Goal: Task Accomplishment & Management: Complete application form

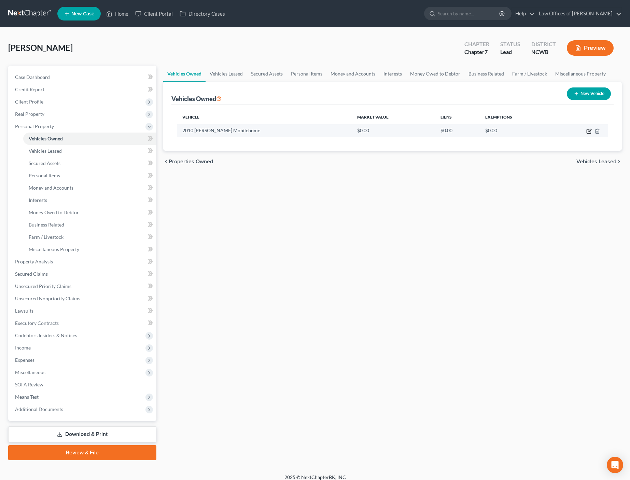
click at [589, 131] on icon "button" at bounding box center [589, 130] width 3 height 3
select select "7"
select select "16"
select select "3"
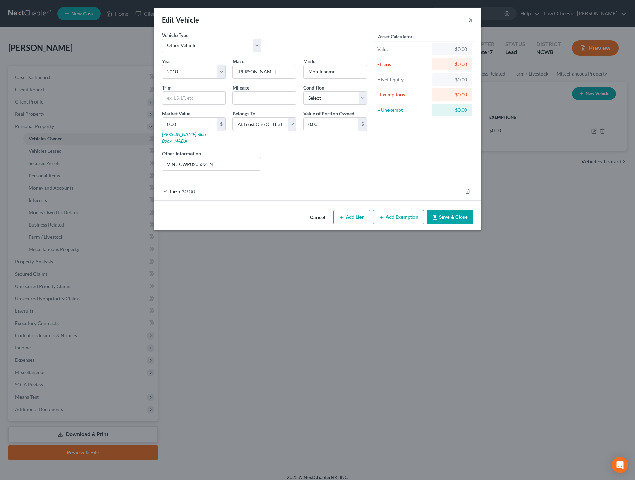
click at [470, 20] on button "×" at bounding box center [470, 20] width 5 height 8
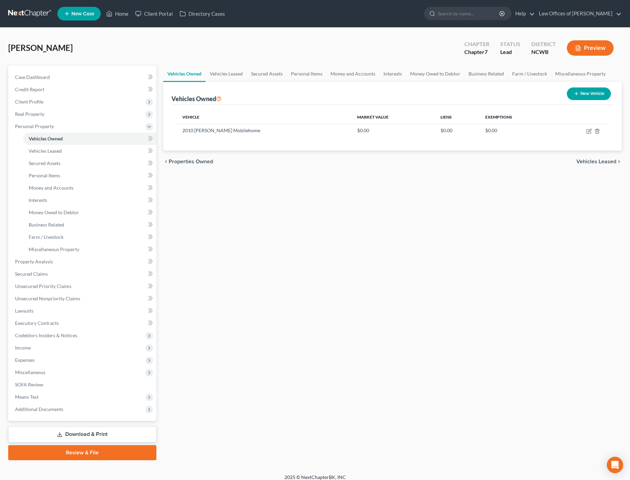
click at [585, 92] on button "New Vehicle" at bounding box center [589, 93] width 44 height 13
select select "0"
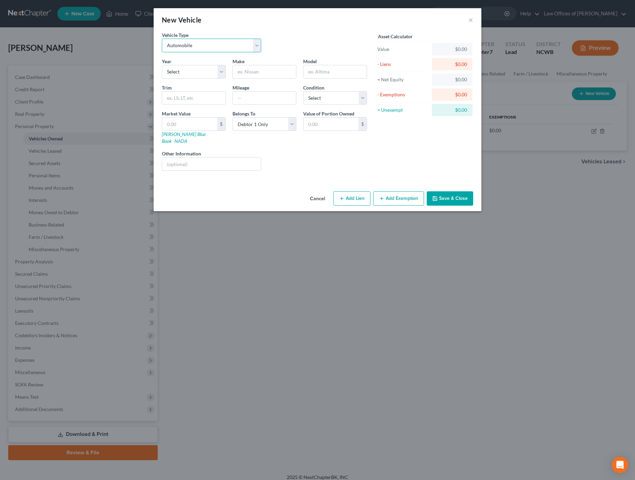
click at [213, 47] on select "Select Automobile Truck Trailer Watercraft Aircraft Motor Home Atv Other Vehicle" at bounding box center [211, 46] width 99 height 14
select select "1"
click at [162, 39] on select "Select Automobile Truck Trailer Watercraft Aircraft Motor Home Atv Other Vehicle" at bounding box center [211, 46] width 99 height 14
click at [207, 74] on select "Select 2026 2025 2024 2023 2022 2021 2020 2019 2018 2017 2016 2015 2014 2013 20…" at bounding box center [194, 72] width 64 height 14
select select "12"
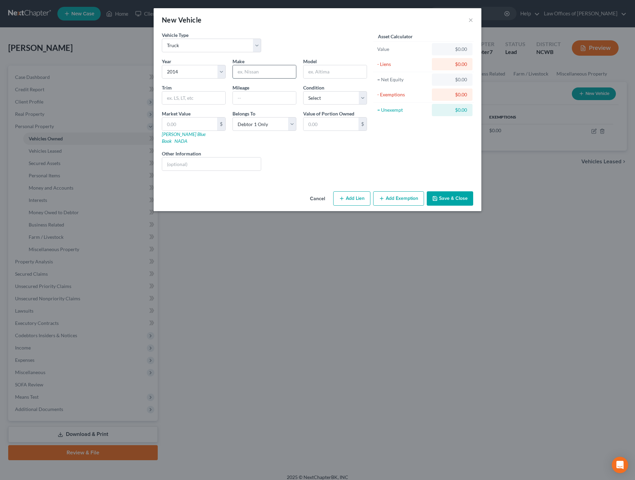
click at [268, 74] on input "text" at bounding box center [264, 71] width 63 height 13
type input "Dodge"
click at [307, 71] on input "text" at bounding box center [335, 71] width 63 height 13
type input "RAM"
click at [281, 94] on input "text" at bounding box center [264, 98] width 63 height 13
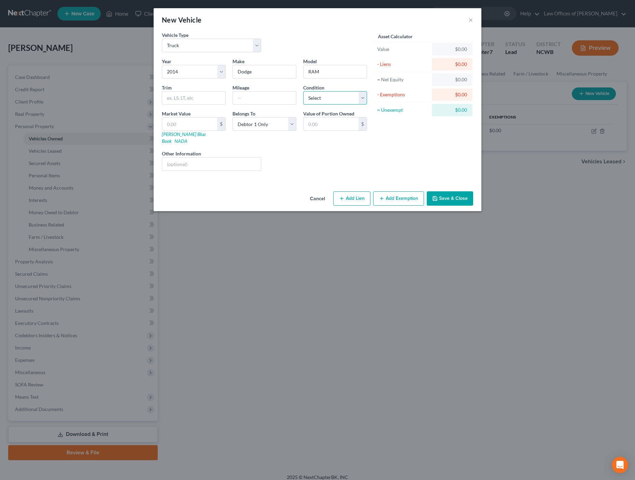
click at [319, 98] on select "Select Excellent Very Good Good Fair Poor" at bounding box center [335, 98] width 64 height 14
select select "2"
click at [303, 91] on select "Select Excellent Very Good Good Fair Poor" at bounding box center [335, 98] width 64 height 14
click at [260, 128] on select "Select Debtor 1 Only Debtor 2 Only Debtor 1 And Debtor 2 Only At Least One Of T…" at bounding box center [265, 124] width 64 height 14
select select "3"
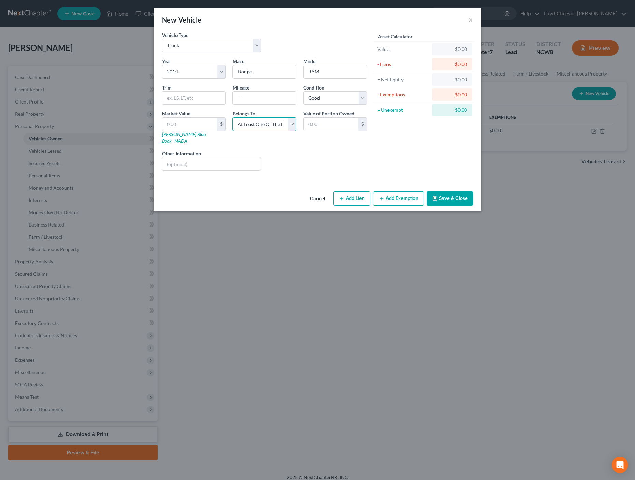
click at [233, 117] on select "Select Debtor 1 Only Debtor 2 Only Debtor 1 And Debtor 2 Only At Least One Of T…" at bounding box center [265, 124] width 64 height 14
click at [448, 193] on button "Save & Close" at bounding box center [450, 198] width 46 height 14
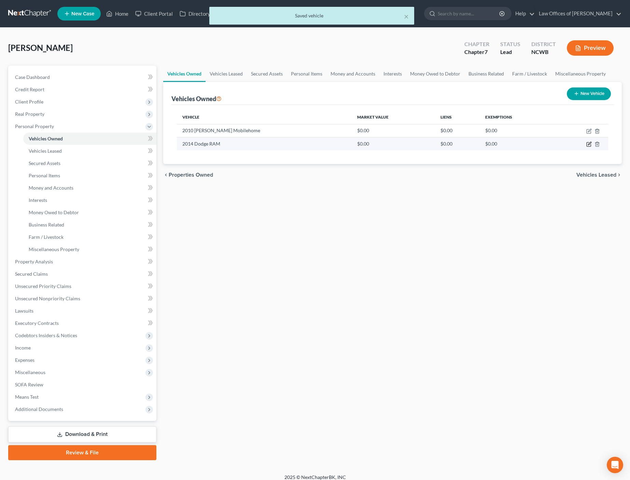
click at [587, 143] on icon "button" at bounding box center [588, 143] width 5 height 5
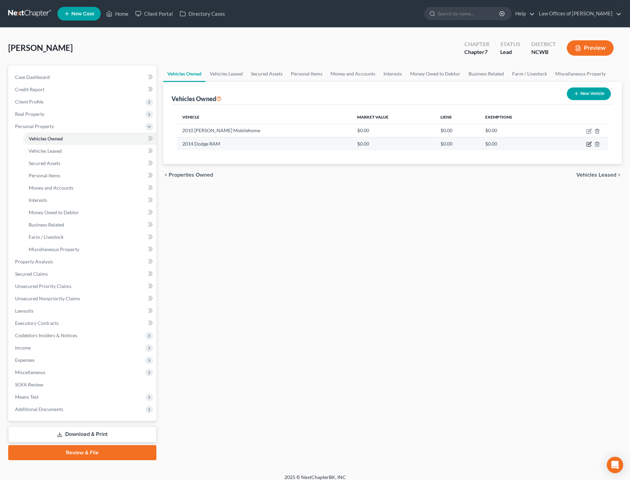
select select "1"
select select "12"
select select "2"
select select "3"
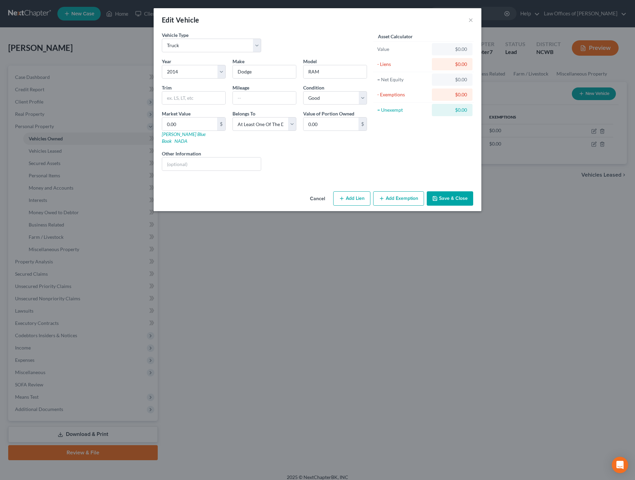
click at [353, 192] on button "Add Lien" at bounding box center [351, 198] width 37 height 14
select select "3"
select select "0"
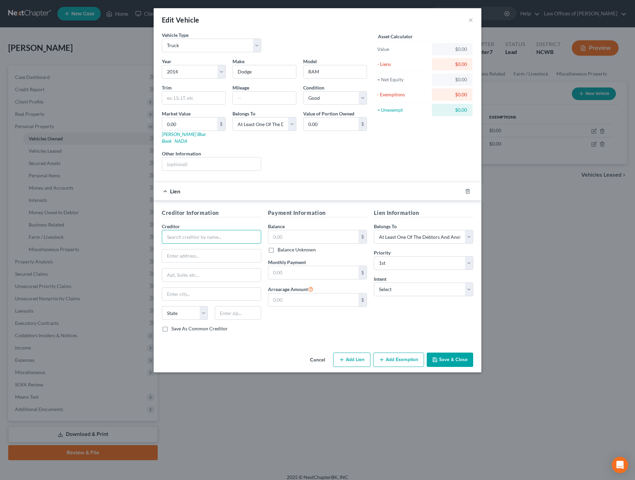
click at [189, 231] on input "text" at bounding box center [211, 237] width 99 height 14
type input "NC State Employees' Credit Union"
click at [327, 230] on input "text" at bounding box center [313, 236] width 90 height 13
type input "1,638.86"
click at [337, 268] on input "text" at bounding box center [313, 272] width 90 height 13
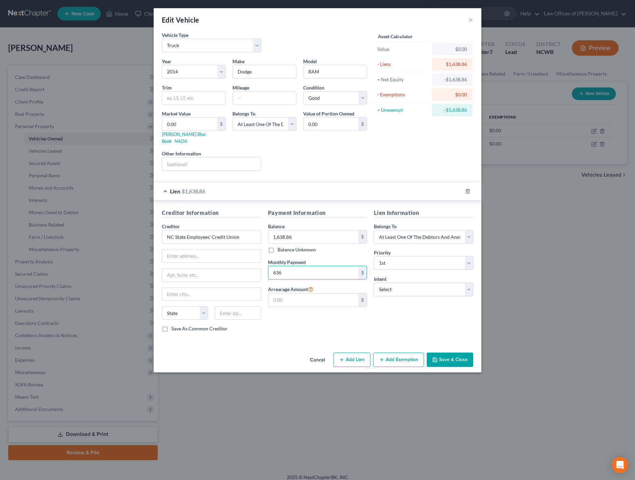
type input "636"
click at [453, 354] on button "Save & Close" at bounding box center [450, 359] width 46 height 14
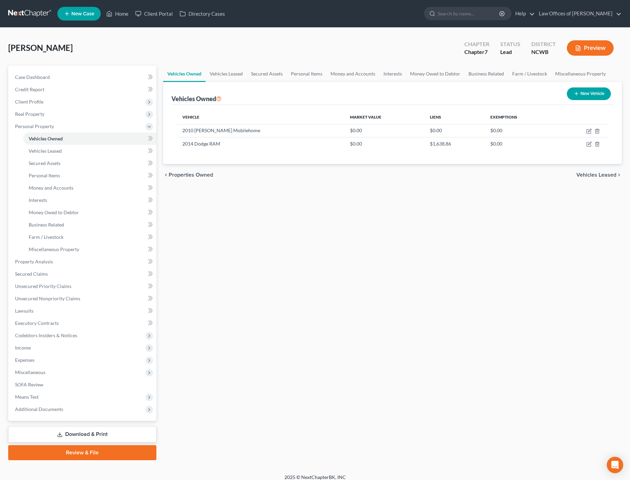
click at [583, 94] on button "New Vehicle" at bounding box center [589, 93] width 44 height 13
select select "0"
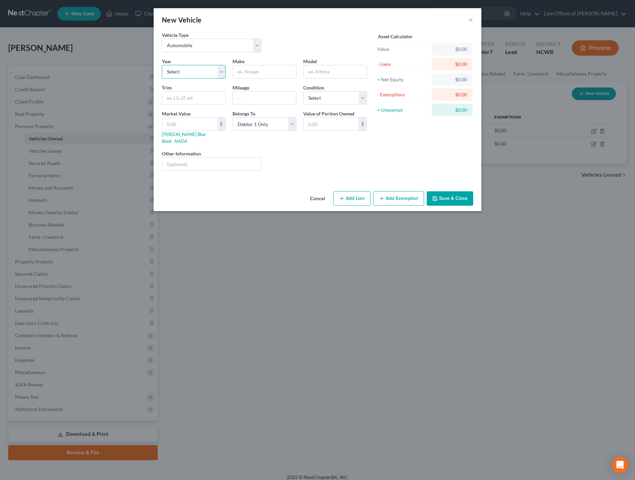
click at [199, 74] on select "Select 2026 2025 2024 2023 2022 2021 2020 2019 2018 2017 2016 2015 2014 2013 20…" at bounding box center [194, 72] width 64 height 14
select select "10"
click at [162, 65] on select "Select 2026 2025 2024 2023 2022 2021 2020 2019 2018 2017 2016 2015 2014 2013 20…" at bounding box center [194, 72] width 64 height 14
drag, startPoint x: 255, startPoint y: 72, endPoint x: 268, endPoint y: 78, distance: 14.4
click at [255, 72] on input "text" at bounding box center [264, 71] width 63 height 13
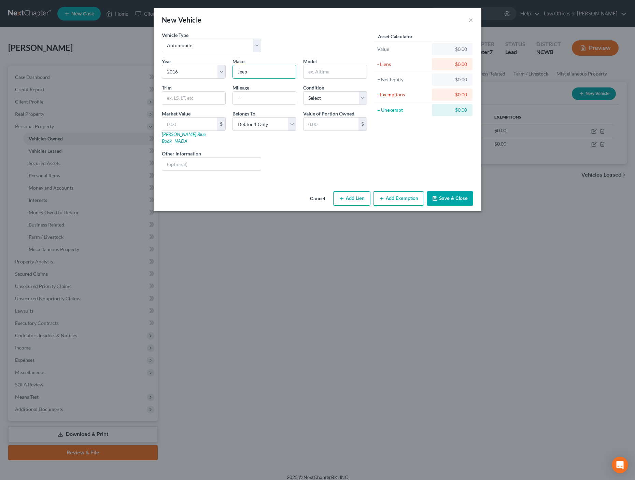
type input "Jeep"
type input "Wrangler"
click at [270, 98] on input "text" at bounding box center [264, 98] width 63 height 13
type input "136700"
click at [310, 103] on select "Select Excellent Very Good Good Fair Poor" at bounding box center [335, 98] width 64 height 14
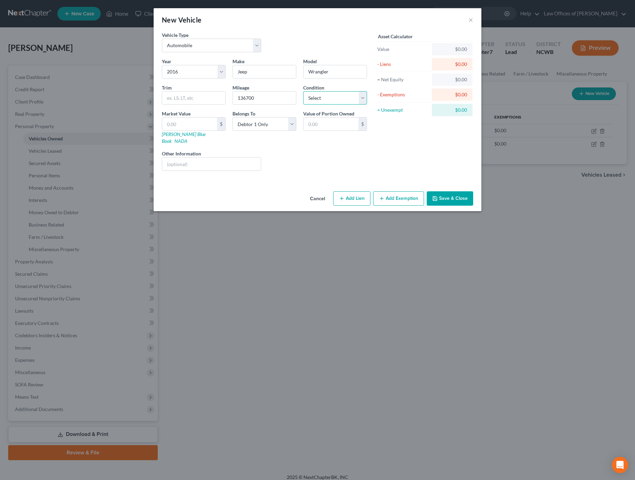
select select "2"
click at [303, 91] on select "Select Excellent Very Good Good Fair Poor" at bounding box center [335, 98] width 64 height 14
click at [184, 102] on input "text" at bounding box center [193, 98] width 63 height 13
type input "4 WD"
click at [355, 191] on button "Add Lien" at bounding box center [351, 198] width 37 height 14
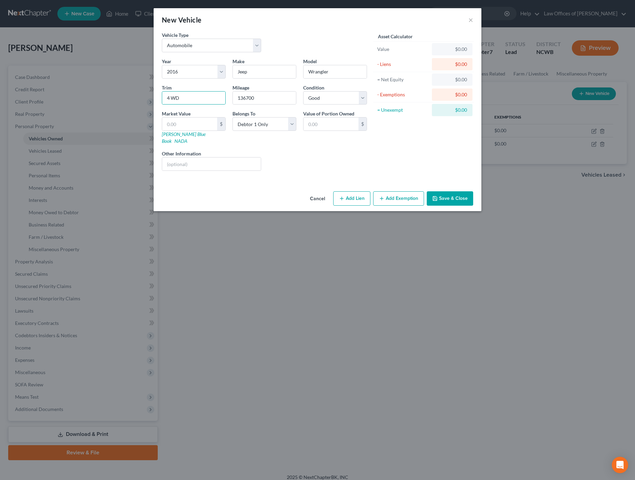
select select "0"
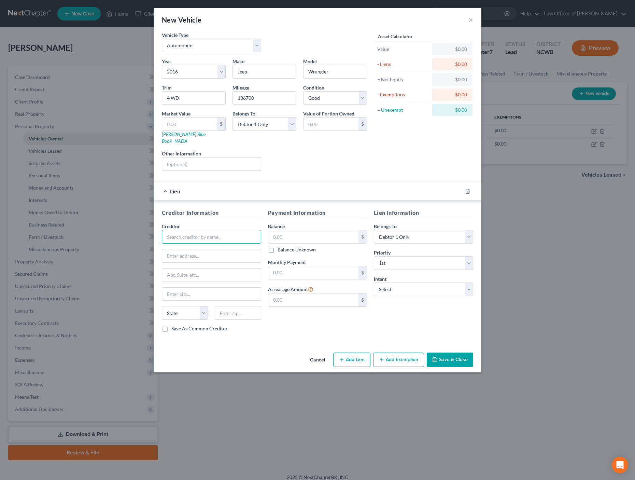
click at [196, 230] on input "text" at bounding box center [211, 237] width 99 height 14
type input "Truliant"
type input "20,935.93"
click at [319, 266] on input "text" at bounding box center [313, 272] width 90 height 13
type input "499.38"
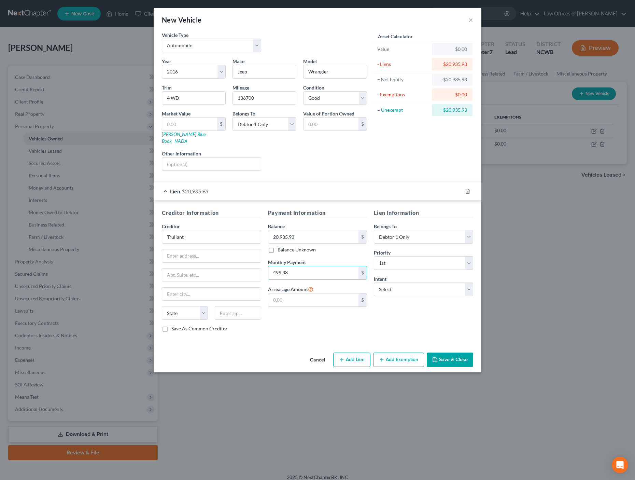
click at [431, 352] on button "Save & Close" at bounding box center [450, 359] width 46 height 14
